Goal: Task Accomplishment & Management: Use online tool/utility

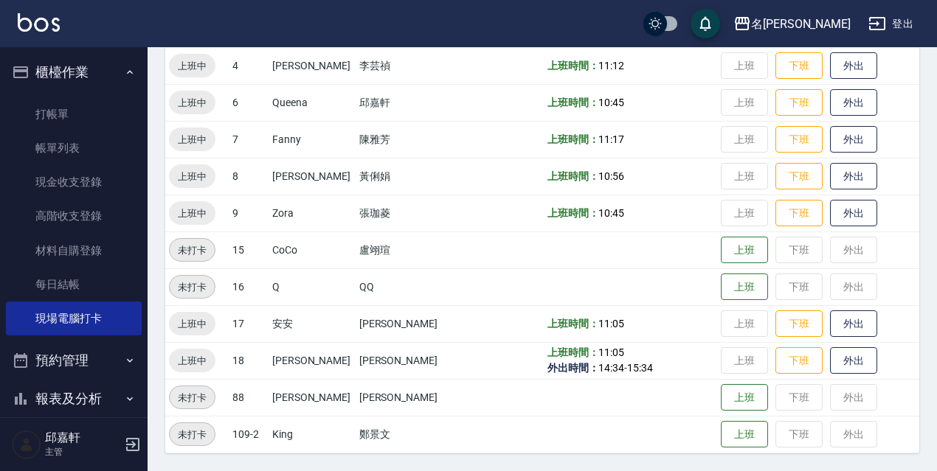
scroll to position [74, 0]
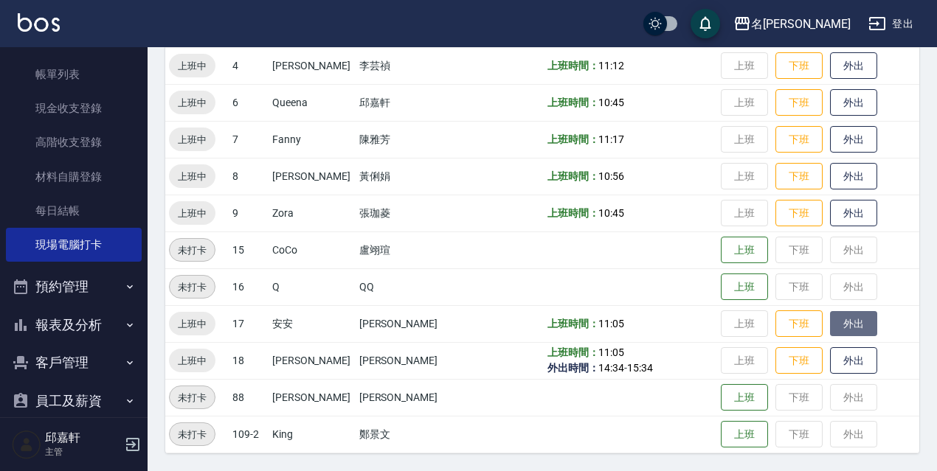
click at [849, 316] on button "外出" at bounding box center [853, 324] width 47 height 26
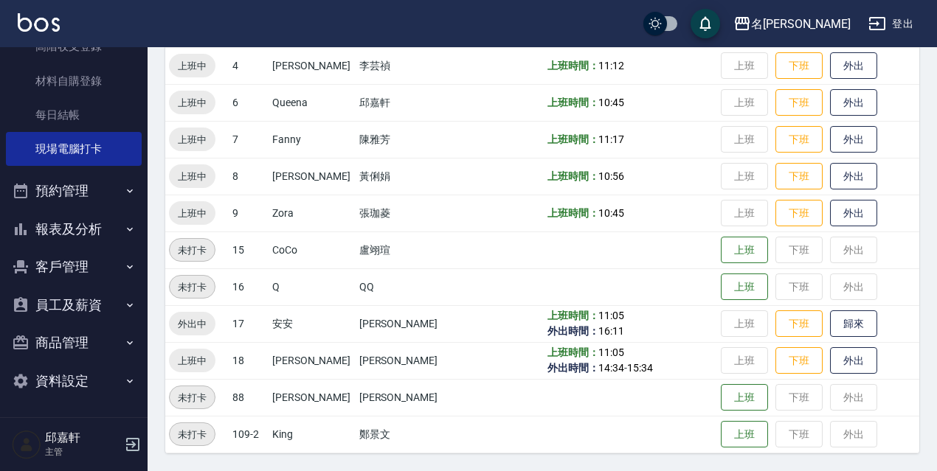
click at [66, 257] on button "客戶管理" at bounding box center [74, 267] width 136 height 38
click at [55, 403] on button "員工及薪資" at bounding box center [74, 420] width 136 height 38
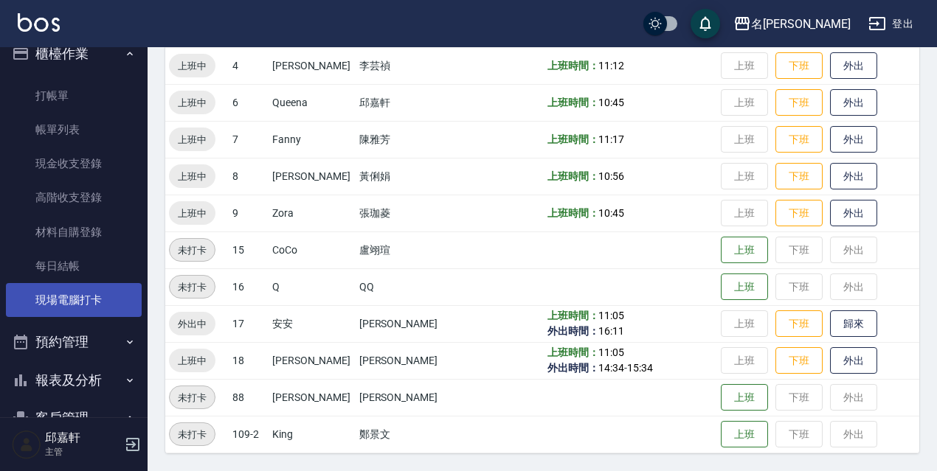
scroll to position [92, 0]
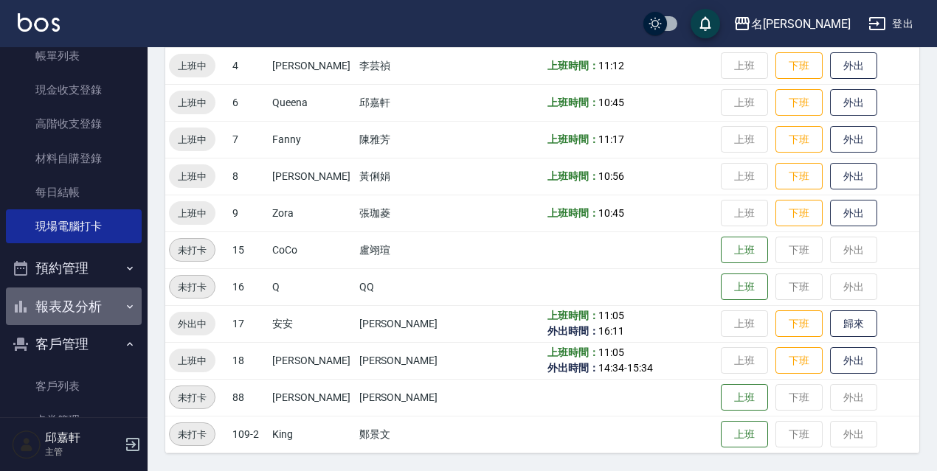
click at [94, 299] on button "報表及分析" at bounding box center [74, 307] width 136 height 38
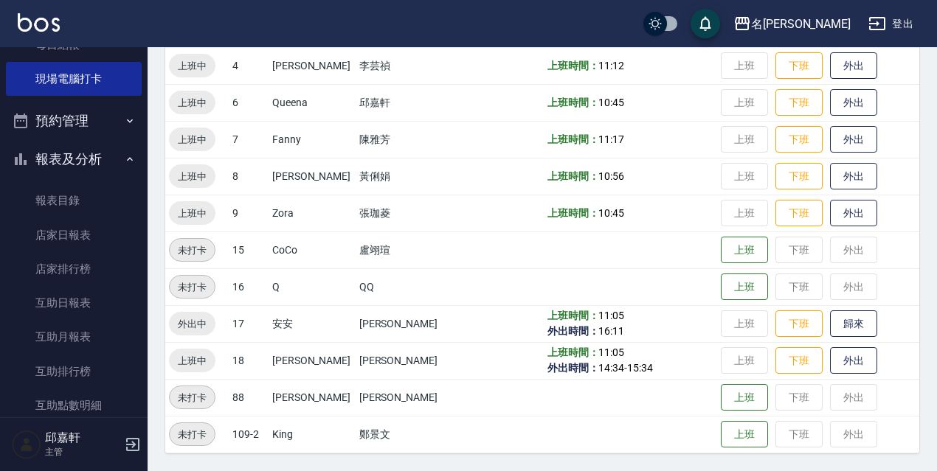
scroll to position [313, 0]
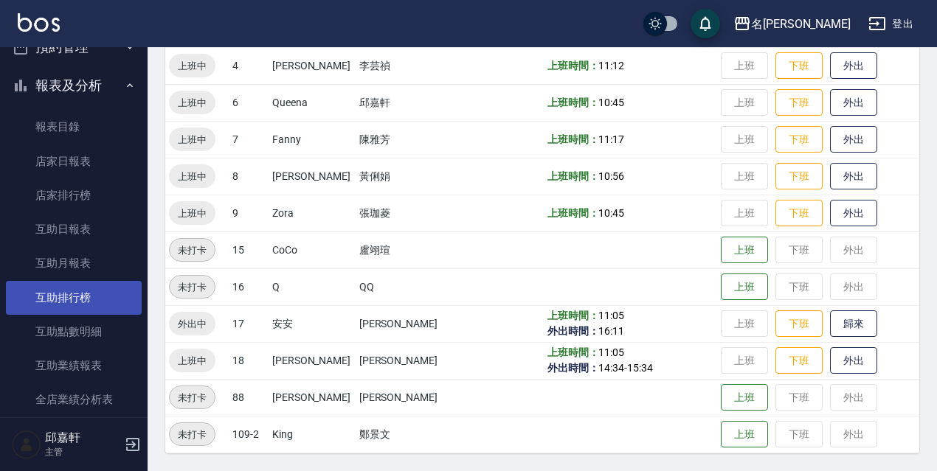
click at [85, 294] on link "互助排行榜" at bounding box center [74, 298] width 136 height 34
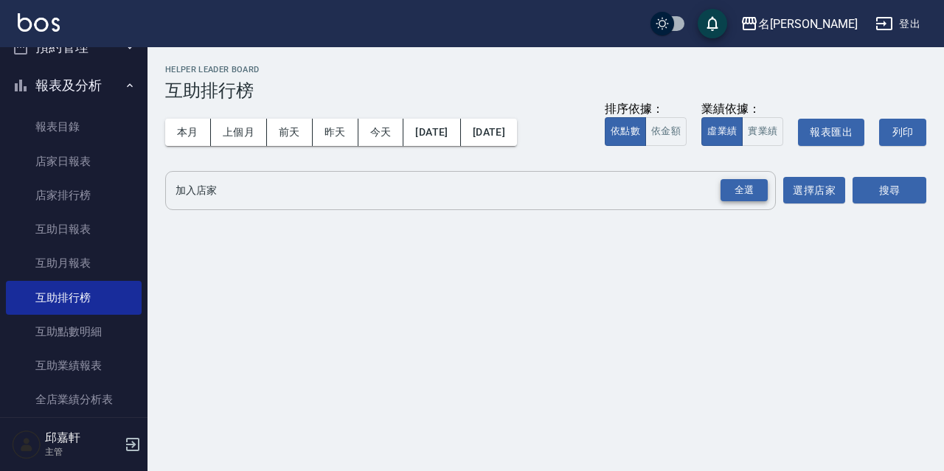
click at [731, 185] on div "全選" at bounding box center [744, 190] width 47 height 23
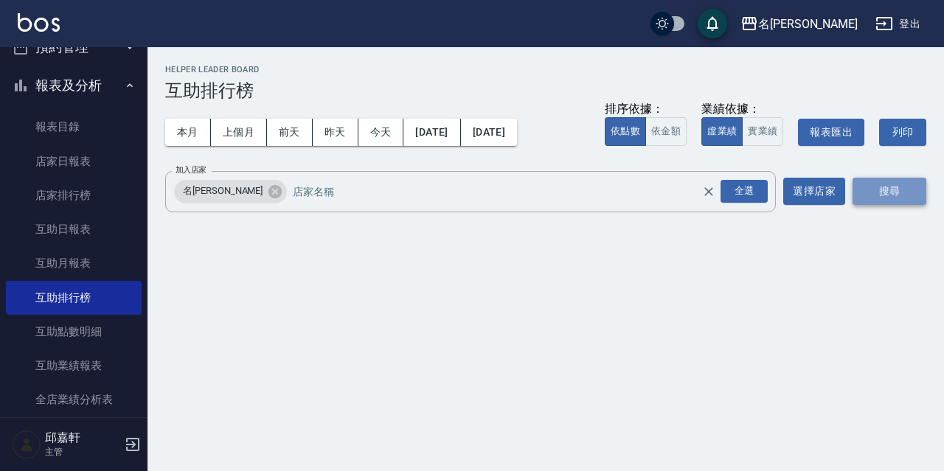
click at [880, 182] on button "搜尋" at bounding box center [890, 191] width 74 height 27
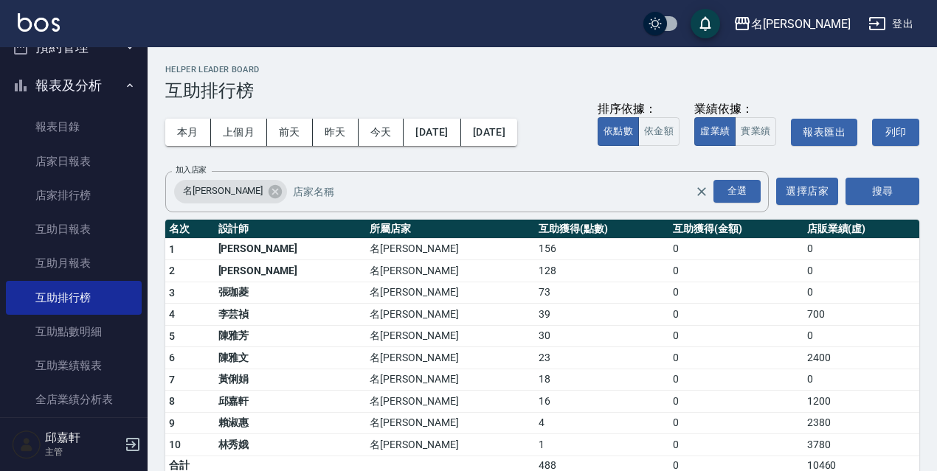
scroll to position [22, 0]
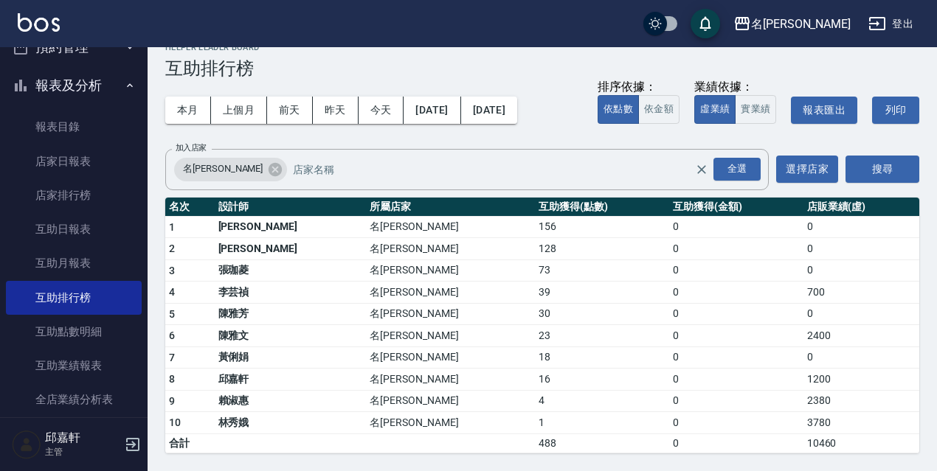
drag, startPoint x: 139, startPoint y: 175, endPoint x: 139, endPoint y: 187, distance: 12.5
click at [139, 187] on nav "櫃檯作業 打帳單 帳單列表 現金收支登錄 高階收支登錄 材料自購登錄 每日結帳 現場電腦打卡 預約管理 預約管理 單日預約紀錄 單週預約紀錄 報表及分析 報表…" at bounding box center [74, 232] width 148 height 370
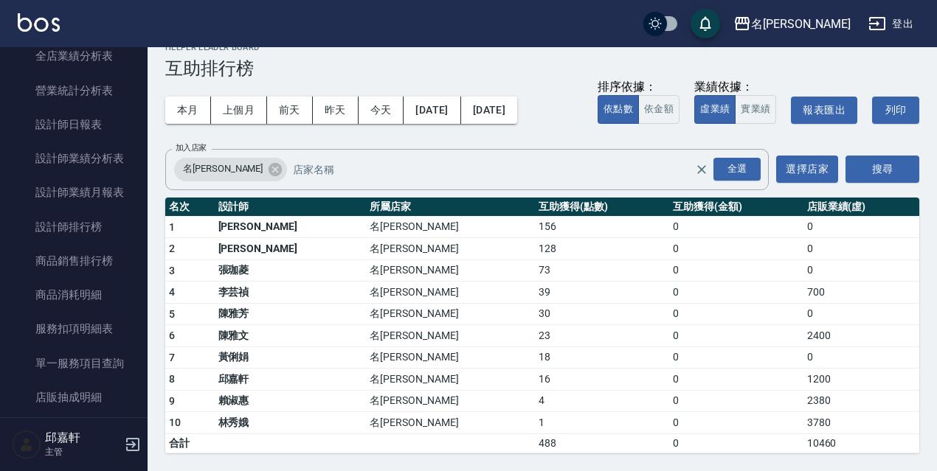
scroll to position [661, 0]
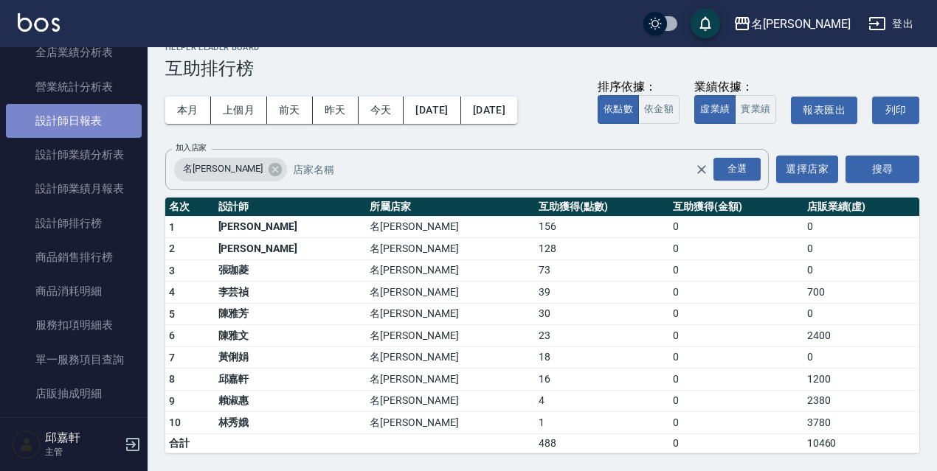
click at [80, 113] on link "設計師日報表" at bounding box center [74, 121] width 136 height 34
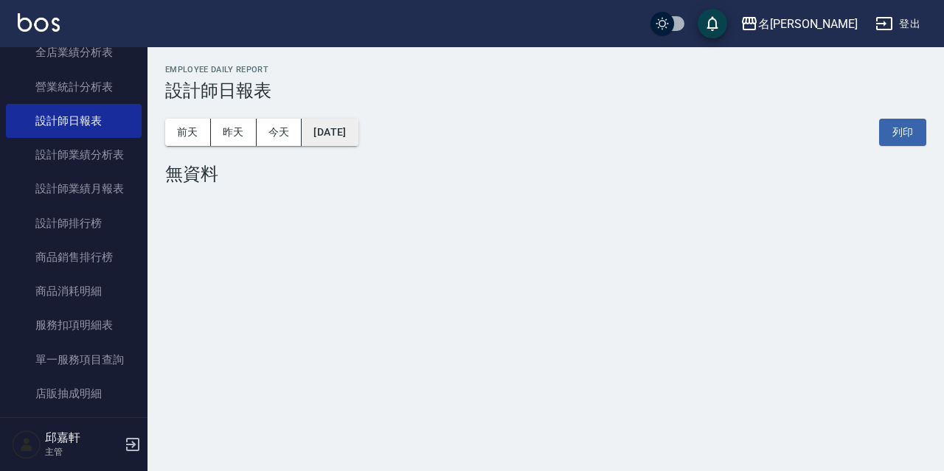
click at [333, 120] on button "[DATE]" at bounding box center [330, 132] width 56 height 27
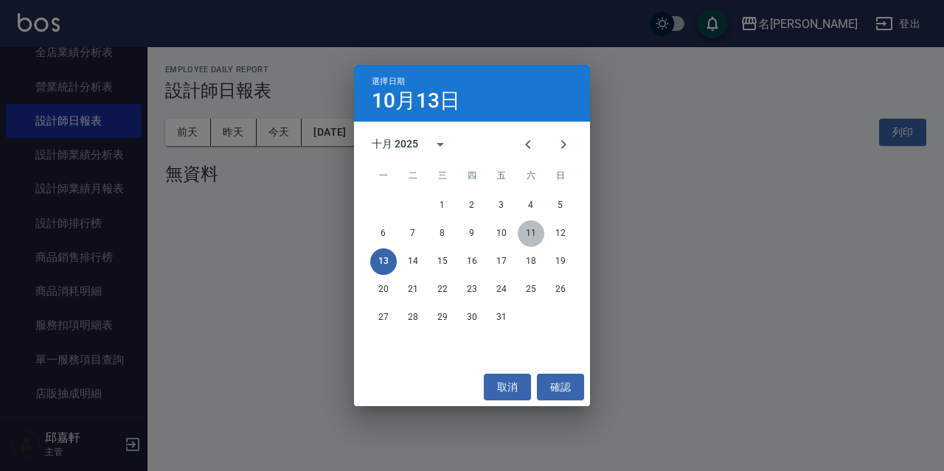
click at [533, 230] on button "11" at bounding box center [531, 234] width 27 height 27
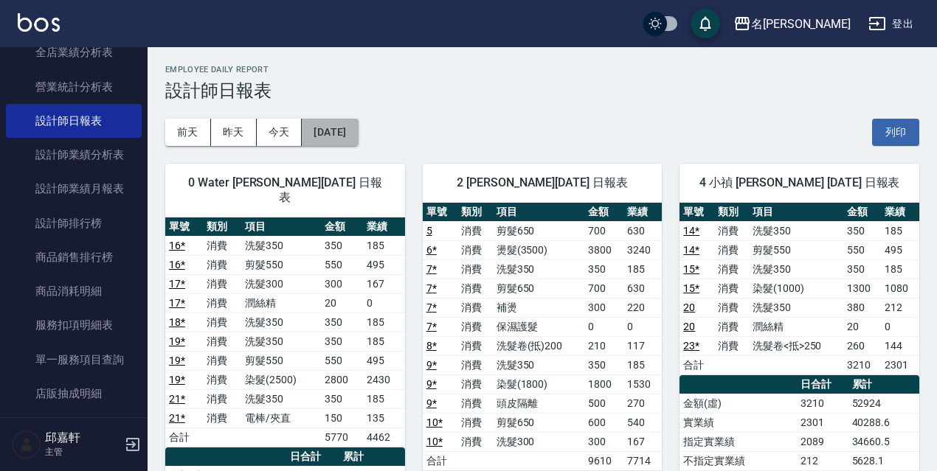
click at [358, 129] on button "[DATE]" at bounding box center [330, 132] width 56 height 27
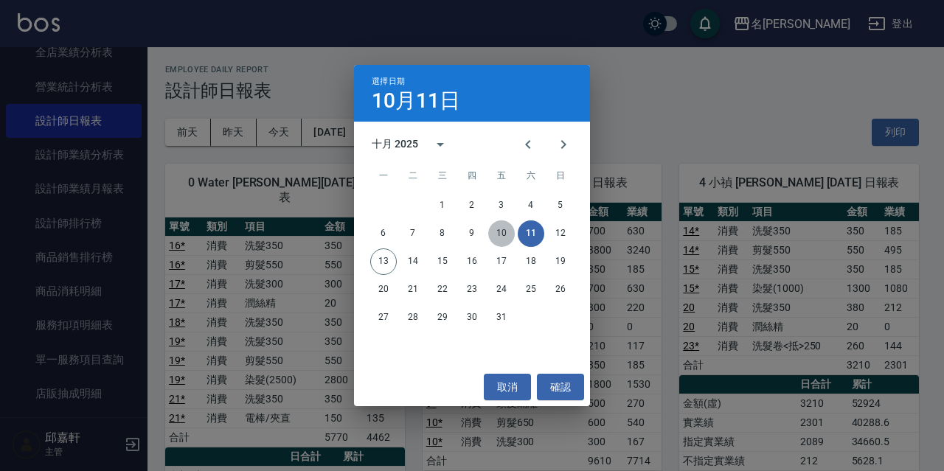
click at [506, 237] on button "10" at bounding box center [501, 234] width 27 height 27
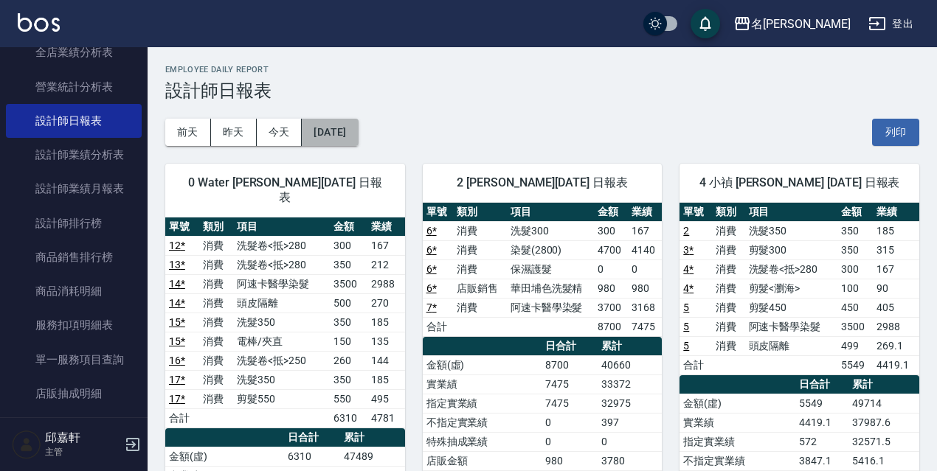
click at [358, 134] on button "[DATE]" at bounding box center [330, 132] width 56 height 27
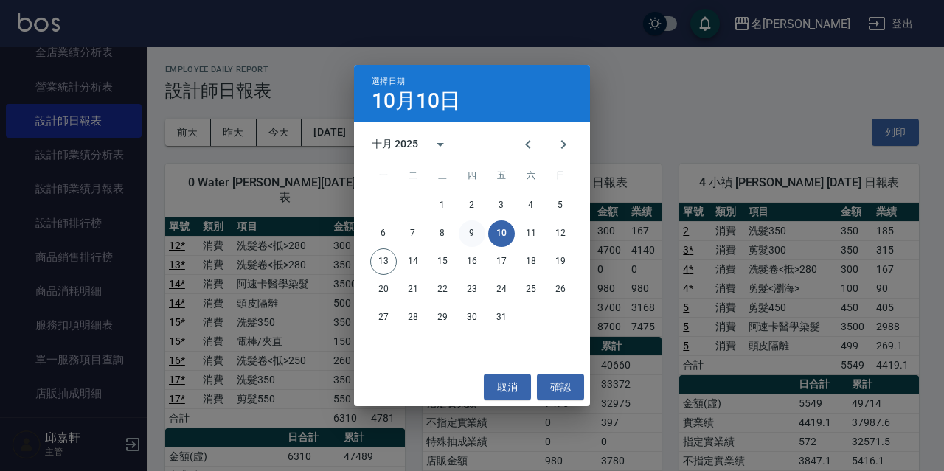
click at [474, 230] on button "9" at bounding box center [472, 234] width 27 height 27
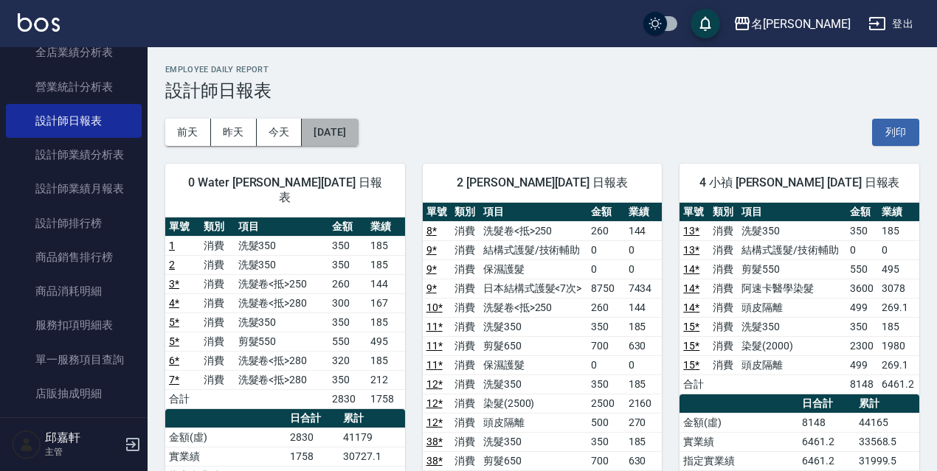
click at [358, 127] on button "[DATE]" at bounding box center [330, 132] width 56 height 27
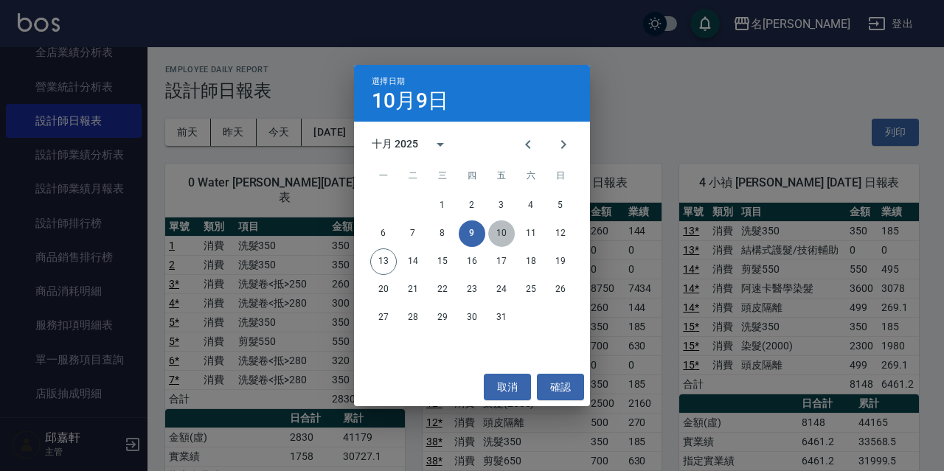
click at [502, 235] on button "10" at bounding box center [501, 234] width 27 height 27
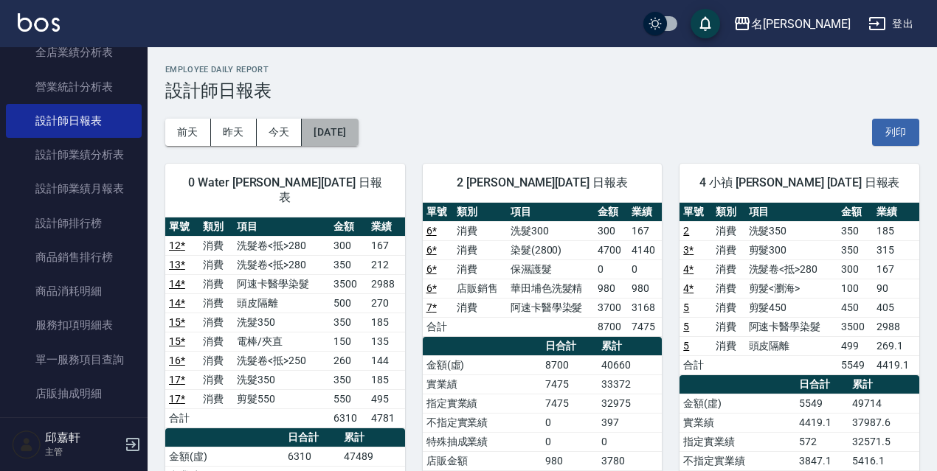
click at [358, 140] on button "[DATE]" at bounding box center [330, 132] width 56 height 27
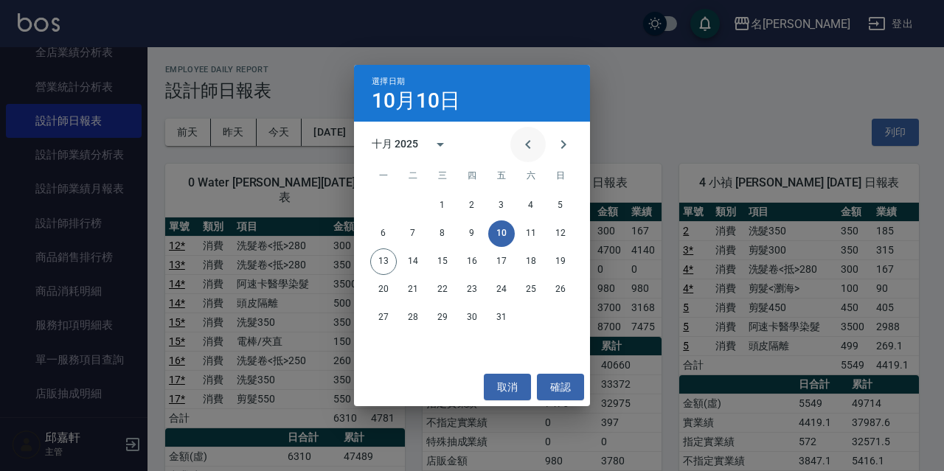
click at [534, 147] on icon "Previous month" at bounding box center [528, 145] width 18 height 18
click at [526, 211] on button "6" at bounding box center [531, 206] width 27 height 27
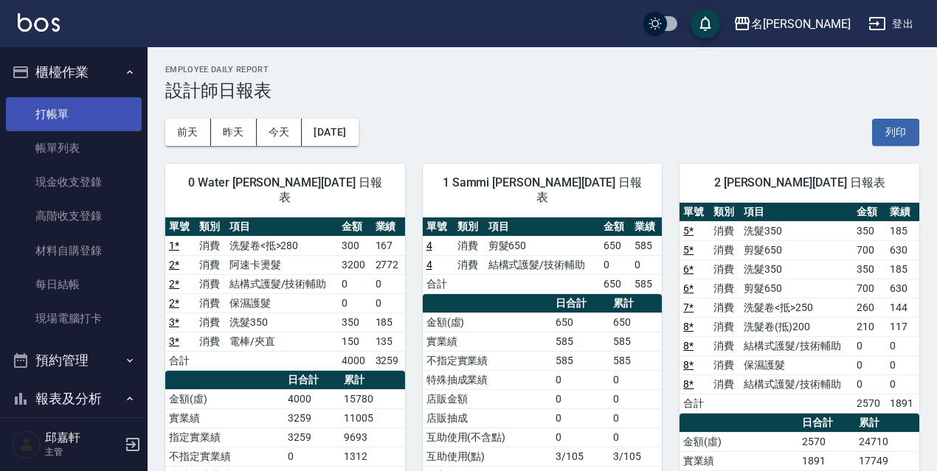
click at [56, 120] on link "打帳單" at bounding box center [74, 114] width 136 height 34
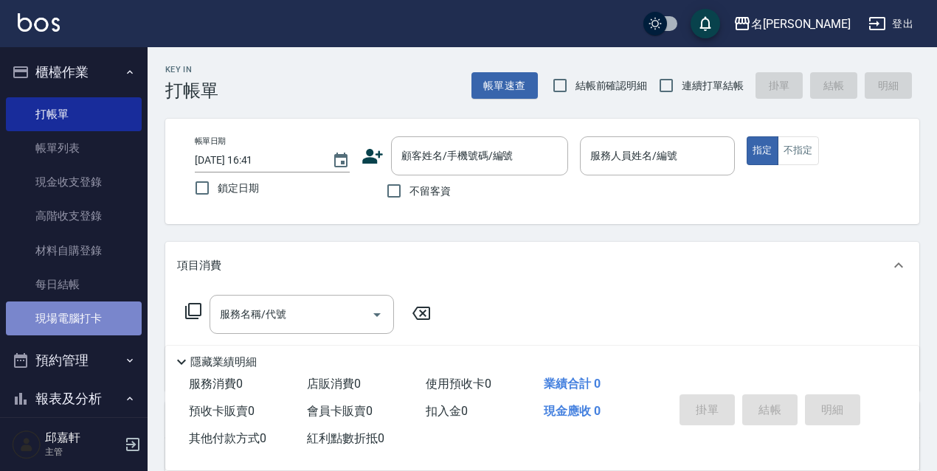
click at [83, 322] on link "現場電腦打卡" at bounding box center [74, 319] width 136 height 34
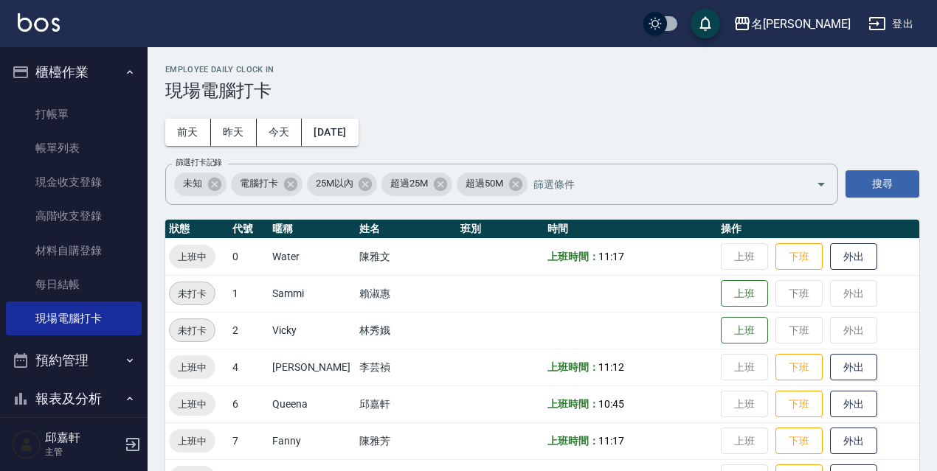
scroll to position [302, 0]
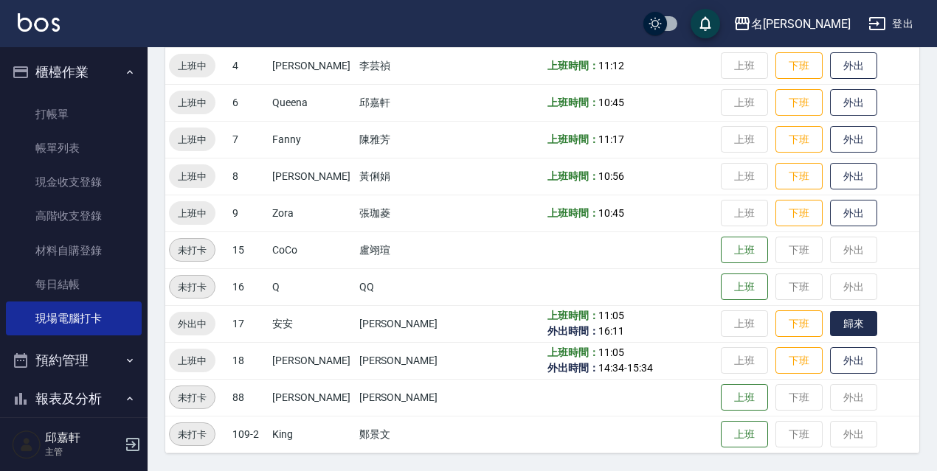
click at [849, 325] on button "歸來" at bounding box center [853, 324] width 47 height 26
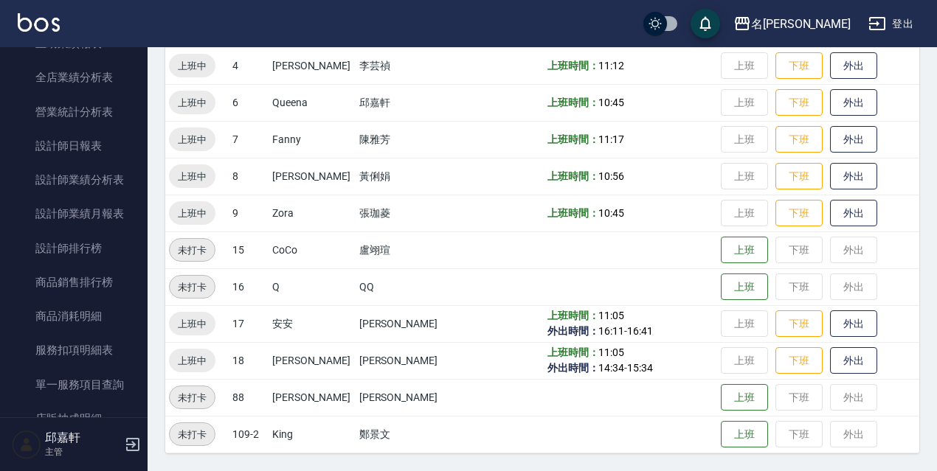
scroll to position [697, 0]
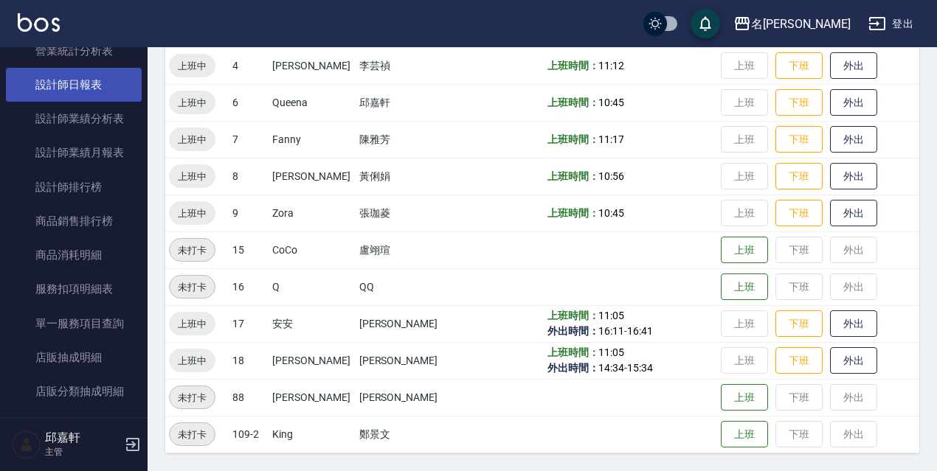
click at [87, 82] on link "設計師日報表" at bounding box center [74, 85] width 136 height 34
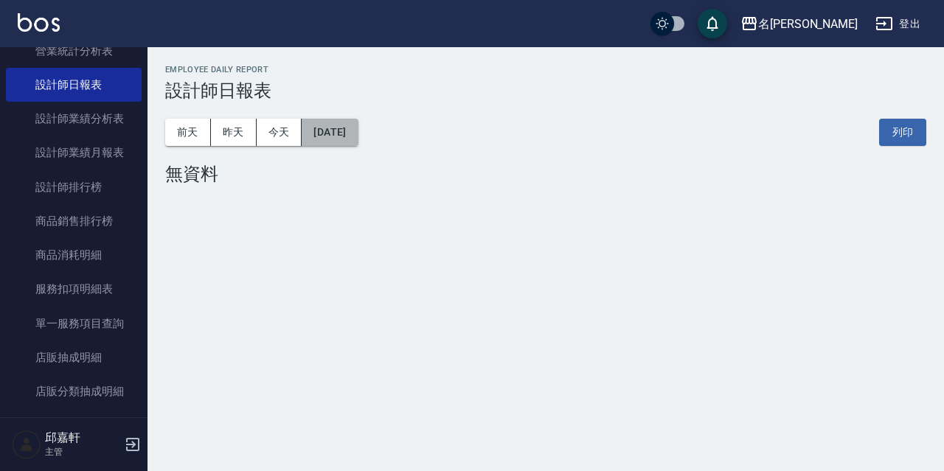
click at [358, 127] on button "[DATE]" at bounding box center [330, 132] width 56 height 27
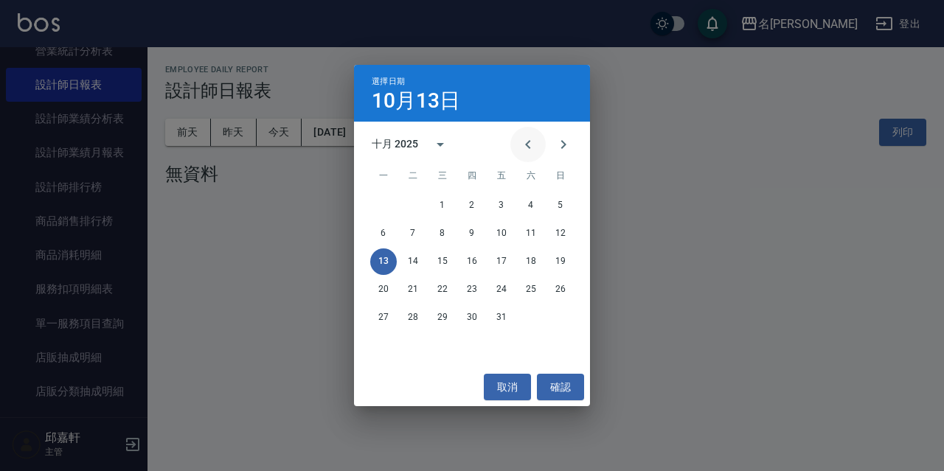
click at [536, 143] on icon "Previous month" at bounding box center [528, 145] width 18 height 18
click at [533, 205] on button "6" at bounding box center [531, 206] width 27 height 27
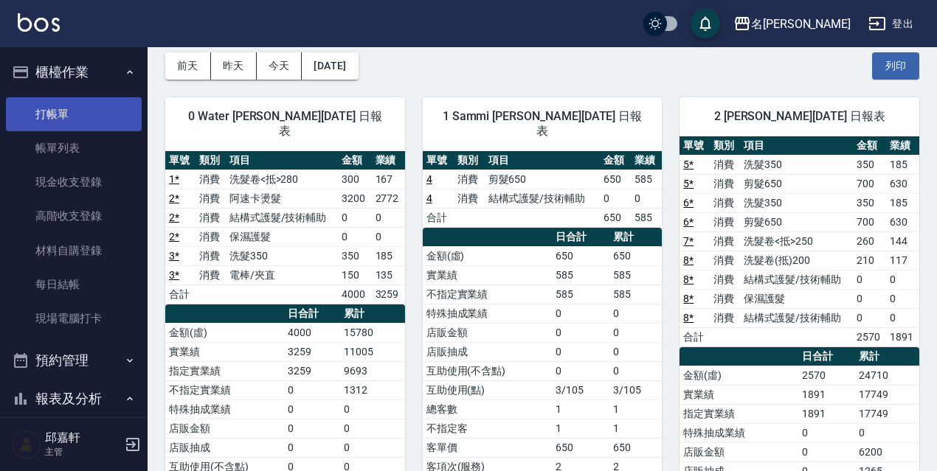
click at [64, 113] on link "打帳單" at bounding box center [74, 114] width 136 height 34
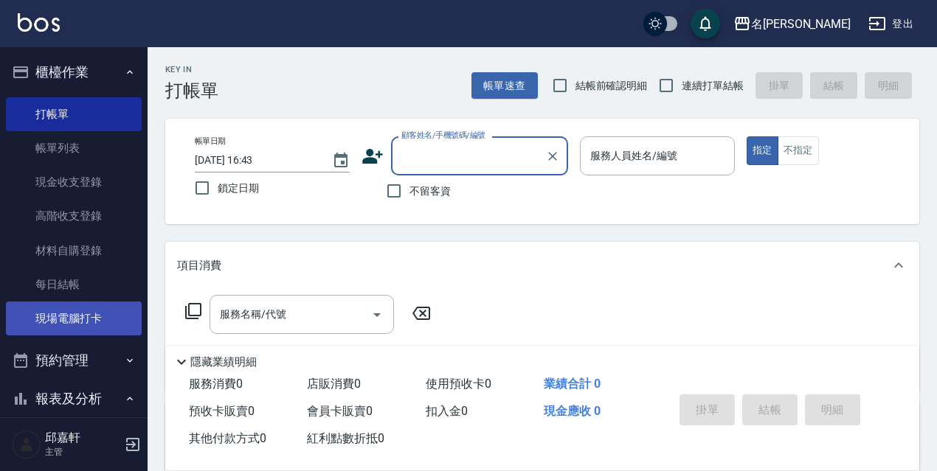
click at [44, 323] on link "現場電腦打卡" at bounding box center [74, 319] width 136 height 34
